Goal: Use online tool/utility: Utilize a website feature to perform a specific function

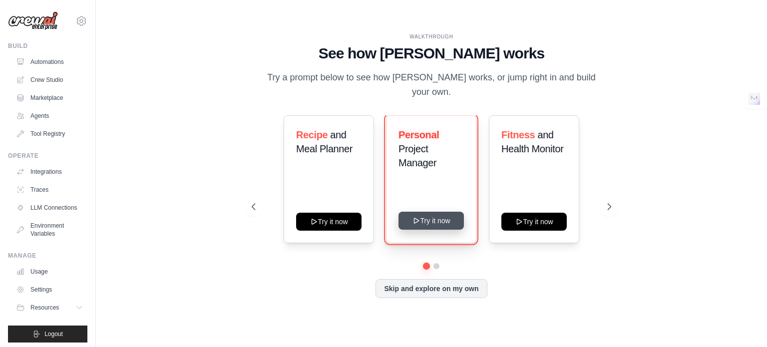
click at [427, 219] on button "Try it now" at bounding box center [430, 221] width 65 height 18
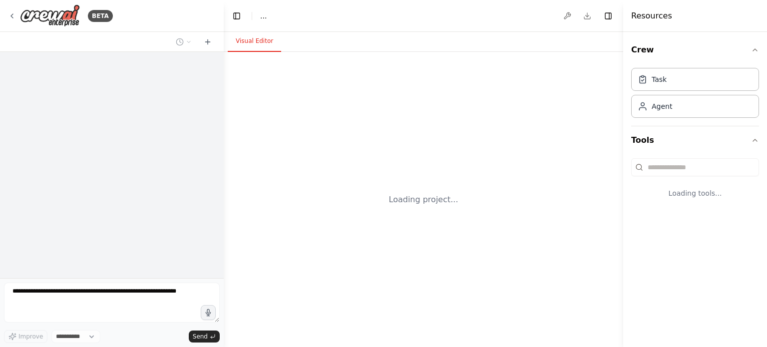
select select "****"
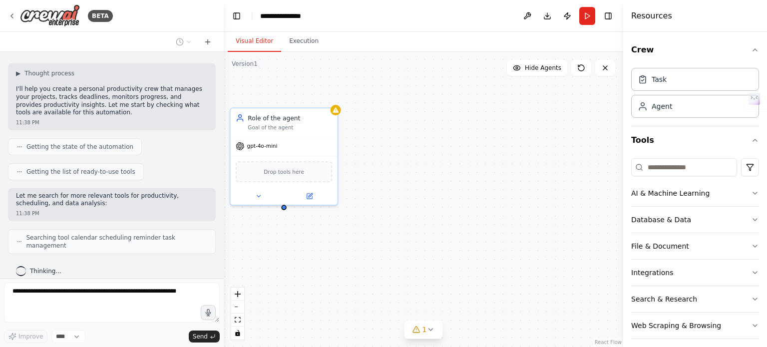
scroll to position [78, 0]
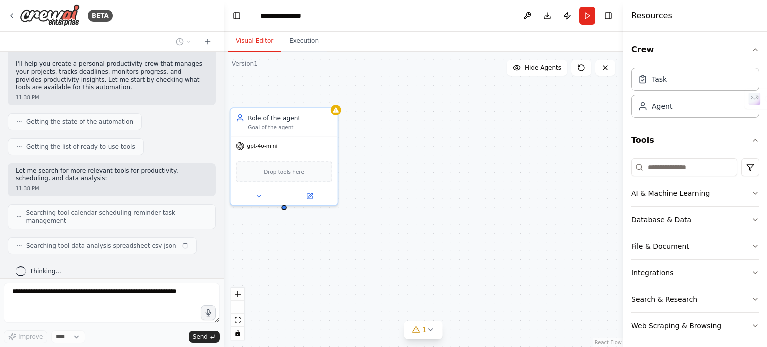
drag, startPoint x: 377, startPoint y: 162, endPoint x: 454, endPoint y: 162, distance: 77.4
drag, startPoint x: 454, startPoint y: 162, endPoint x: 288, endPoint y: 175, distance: 166.2
click at [288, 174] on span "Drop tools here" at bounding box center [284, 170] width 40 height 8
click at [274, 170] on span "Drop tools here" at bounding box center [284, 170] width 40 height 8
click at [311, 195] on icon at bounding box center [308, 194] width 5 height 5
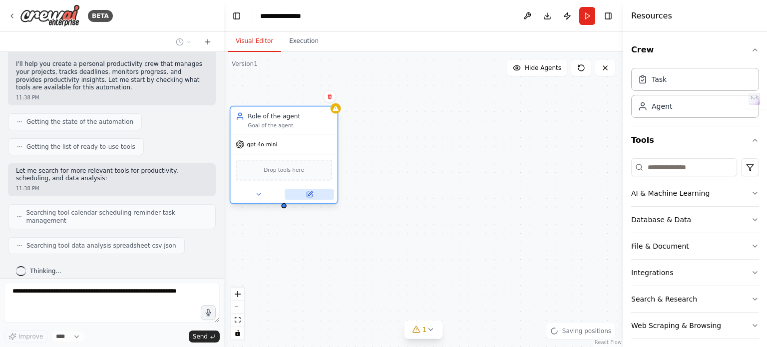
drag, startPoint x: 313, startPoint y: 197, endPoint x: 303, endPoint y: 189, distance: 12.4
click at [319, 193] on button at bounding box center [308, 194] width 49 height 10
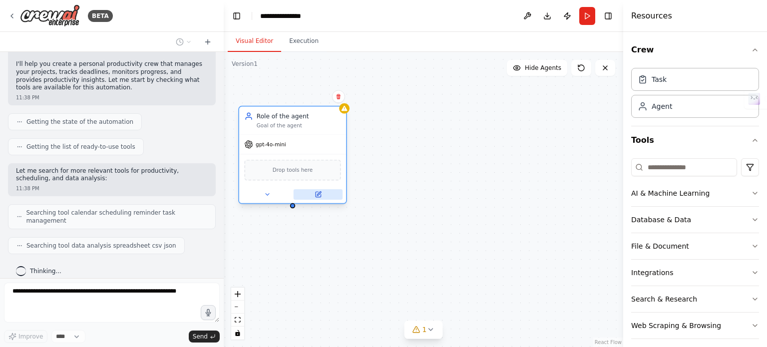
click at [303, 195] on button at bounding box center [317, 194] width 49 height 10
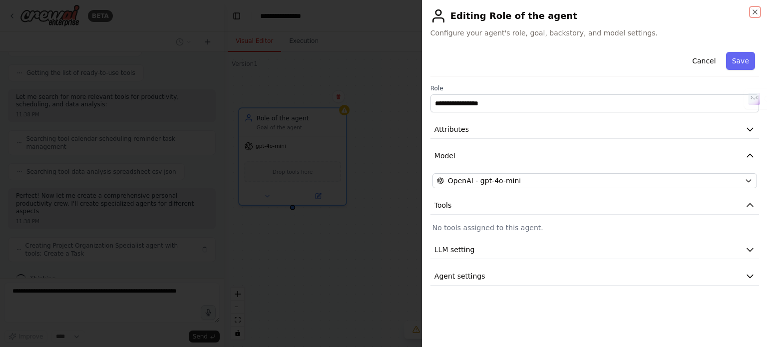
scroll to position [160, 0]
click at [604, 117] on div "**********" at bounding box center [594, 167] width 328 height 238
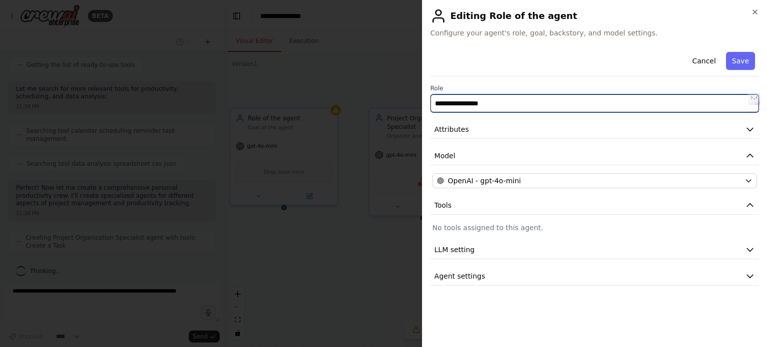
click at [494, 108] on input "**********" at bounding box center [594, 103] width 328 height 18
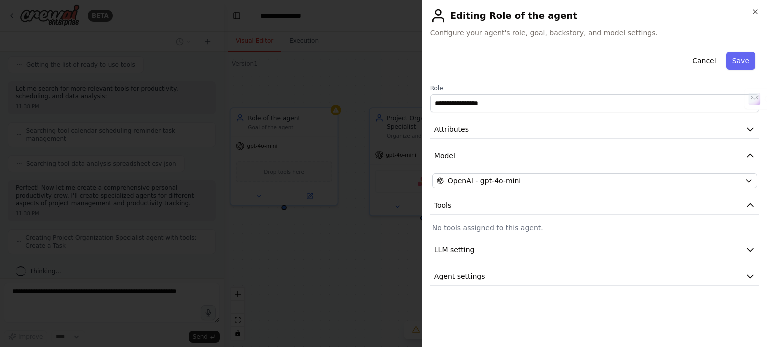
click at [350, 58] on div at bounding box center [383, 173] width 767 height 347
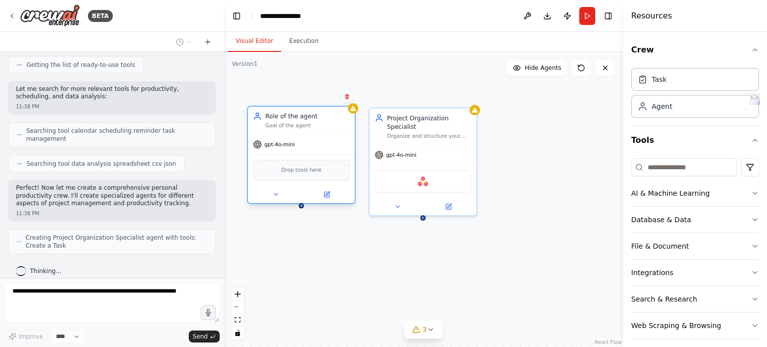
drag, startPoint x: 285, startPoint y: 133, endPoint x: 301, endPoint y: 134, distance: 16.0
click at [301, 134] on div "Role of the agent Goal of the agent gpt-4o-mini Drop tools here" at bounding box center [301, 155] width 109 height 98
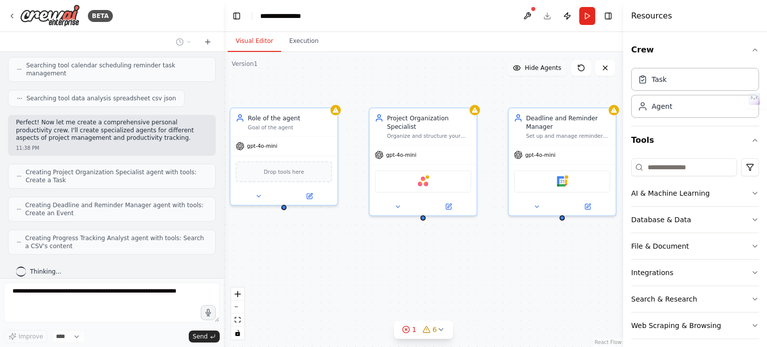
scroll to position [250, 0]
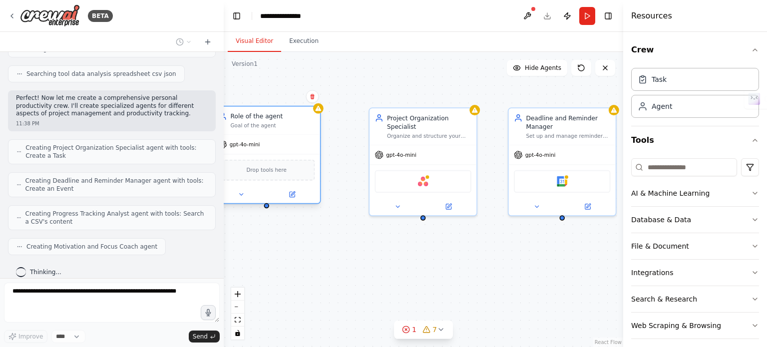
drag, startPoint x: 297, startPoint y: 133, endPoint x: 281, endPoint y: 137, distance: 16.5
click at [281, 137] on div "Role of the agent Goal of the agent gpt-4o-mini Drop tools here" at bounding box center [266, 155] width 109 height 98
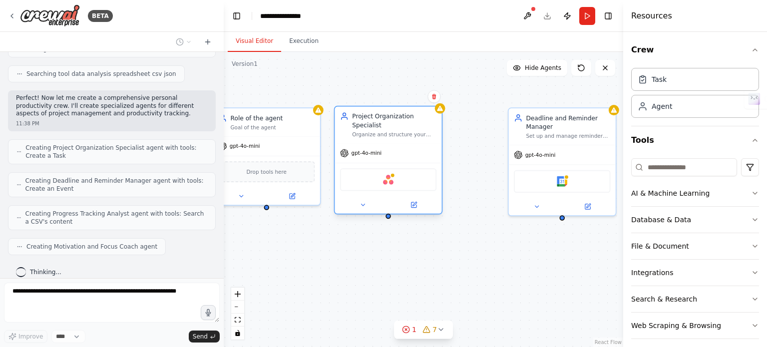
drag, startPoint x: 407, startPoint y: 131, endPoint x: 374, endPoint y: 132, distance: 32.5
click at [374, 132] on div "Project Organization Specialist Organize and structure your personal projects b…" at bounding box center [387, 125] width 107 height 36
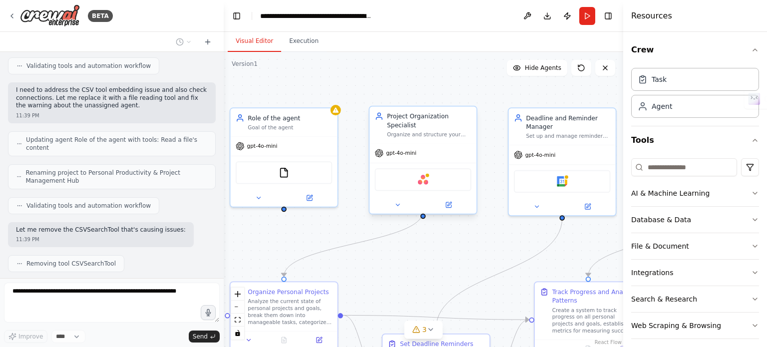
scroll to position [661, 0]
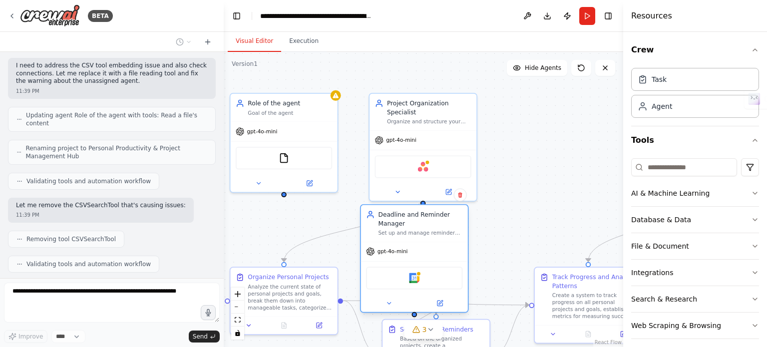
drag, startPoint x: 573, startPoint y: 142, endPoint x: 429, endPoint y: 245, distance: 176.4
click at [429, 245] on div "gpt-4o-mini" at bounding box center [414, 251] width 107 height 19
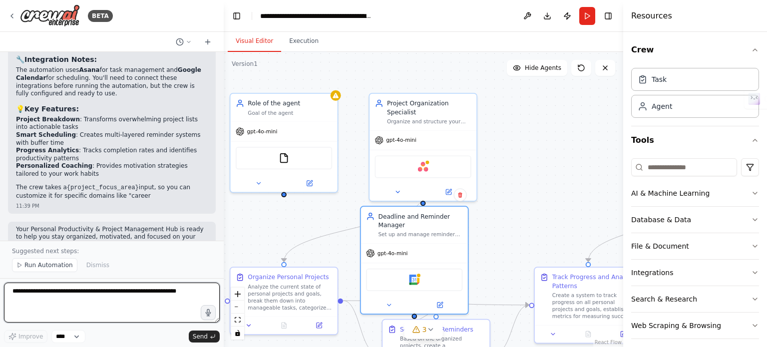
scroll to position [1103, 0]
